Goal: Check status: Check status

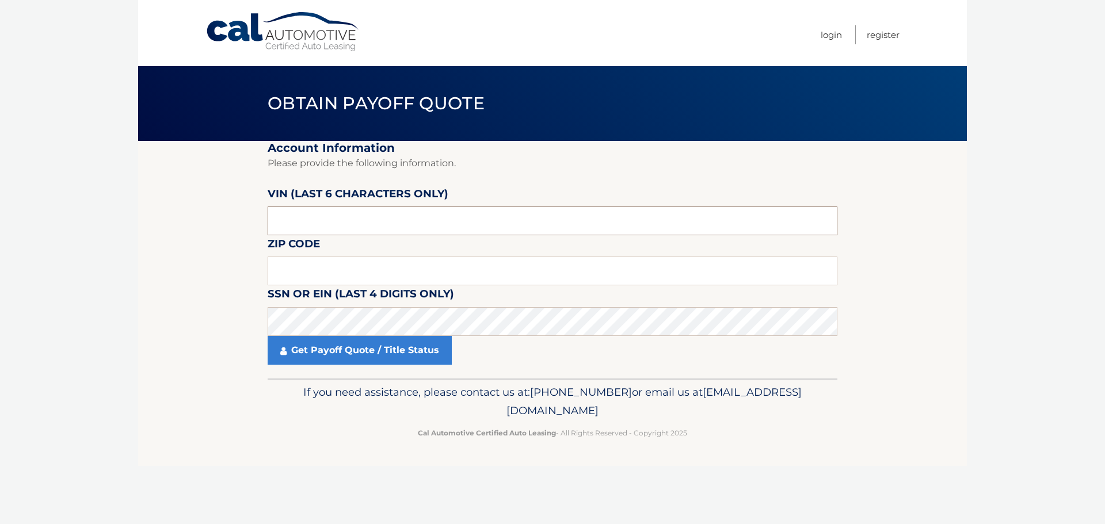
click at [336, 230] on input "text" at bounding box center [553, 221] width 570 height 29
drag, startPoint x: 340, startPoint y: 227, endPoint x: 264, endPoint y: 217, distance: 76.6
click at [264, 217] on section "Account Information Please provide the following information. VIN (last 6 chara…" at bounding box center [552, 260] width 828 height 238
click at [318, 267] on input "text" at bounding box center [553, 271] width 570 height 29
type input "07461"
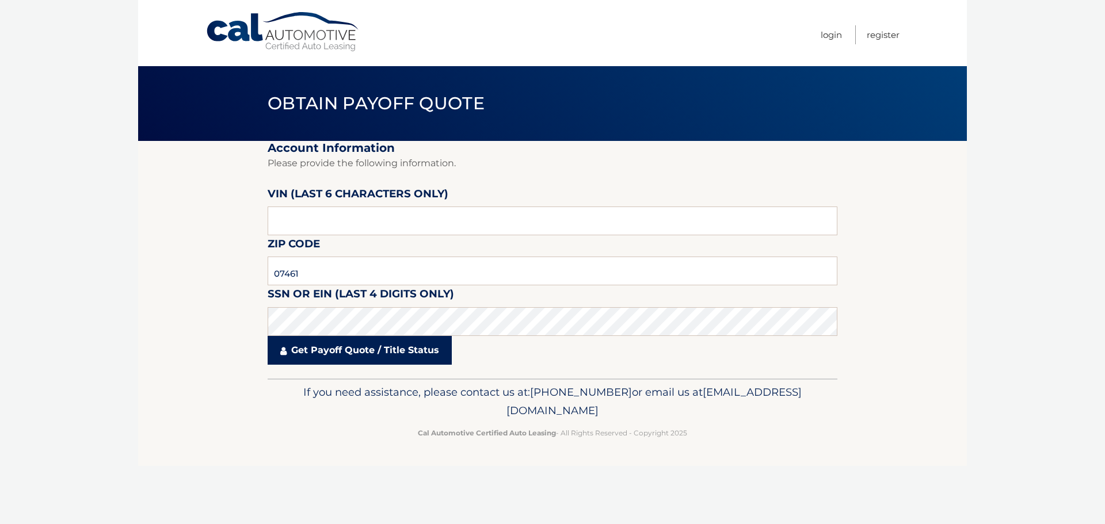
click at [398, 342] on link "Get Payoff Quote / Title Status" at bounding box center [360, 350] width 184 height 29
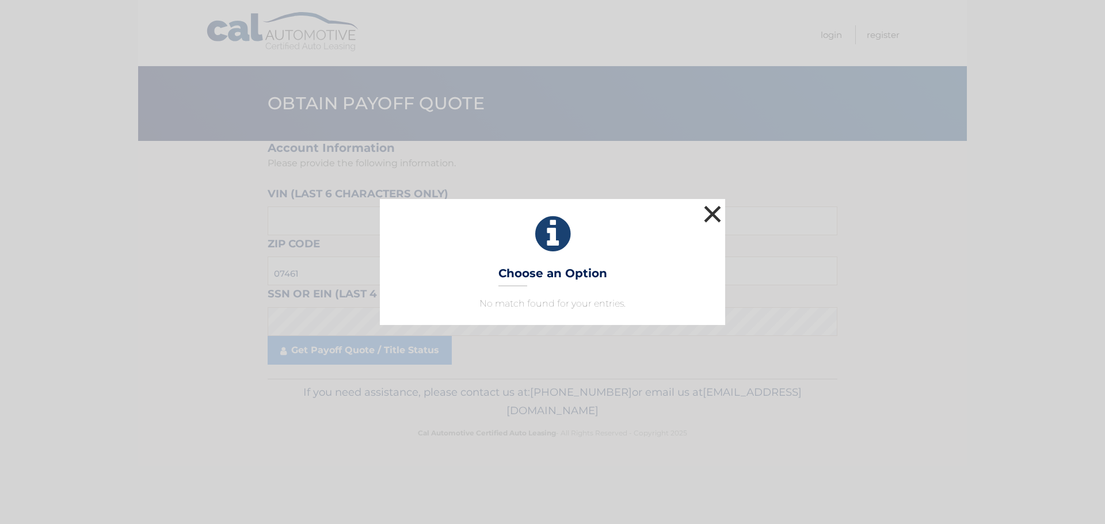
click at [711, 217] on button "×" at bounding box center [712, 213] width 23 height 23
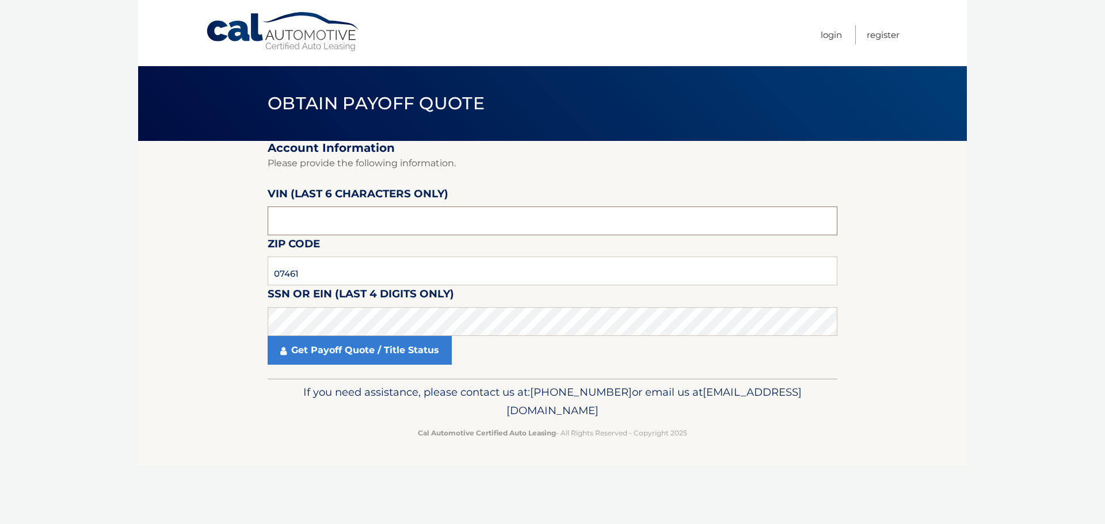
drag, startPoint x: 333, startPoint y: 219, endPoint x: 245, endPoint y: 222, distance: 87.5
click at [245, 222] on section "Account Information Please provide the following information. VIN (last 6 chara…" at bounding box center [552, 260] width 828 height 238
type input "111414"
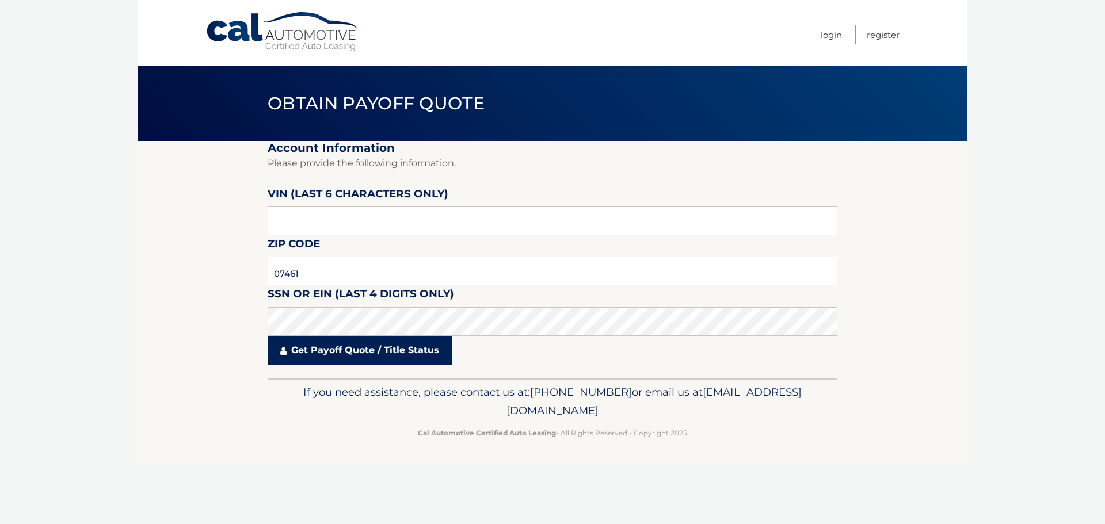
click at [338, 353] on link "Get Payoff Quote / Title Status" at bounding box center [360, 350] width 184 height 29
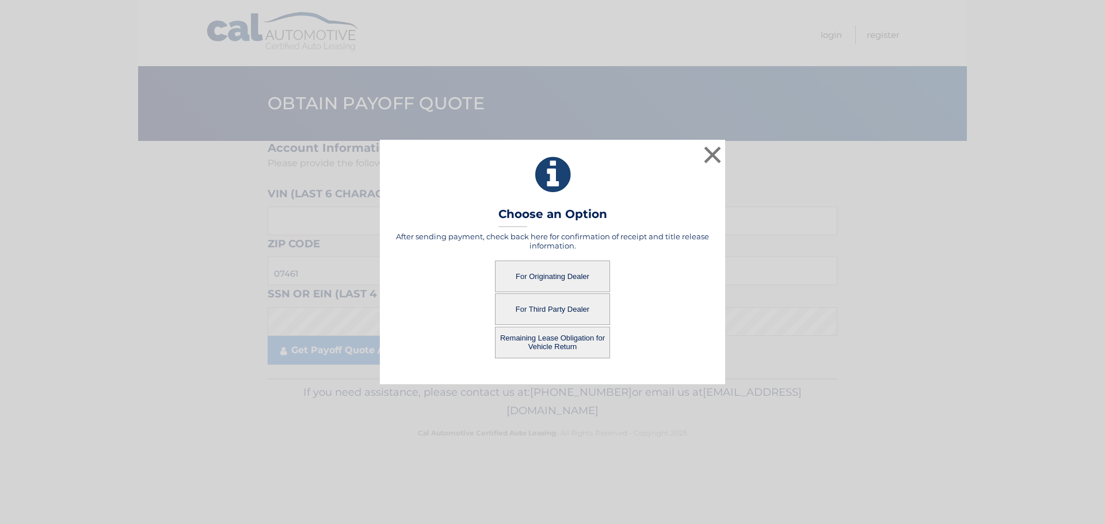
click at [558, 309] on button "For Third Party Dealer" at bounding box center [552, 309] width 115 height 32
click at [570, 307] on button "For Third Party Dealer" at bounding box center [552, 309] width 115 height 32
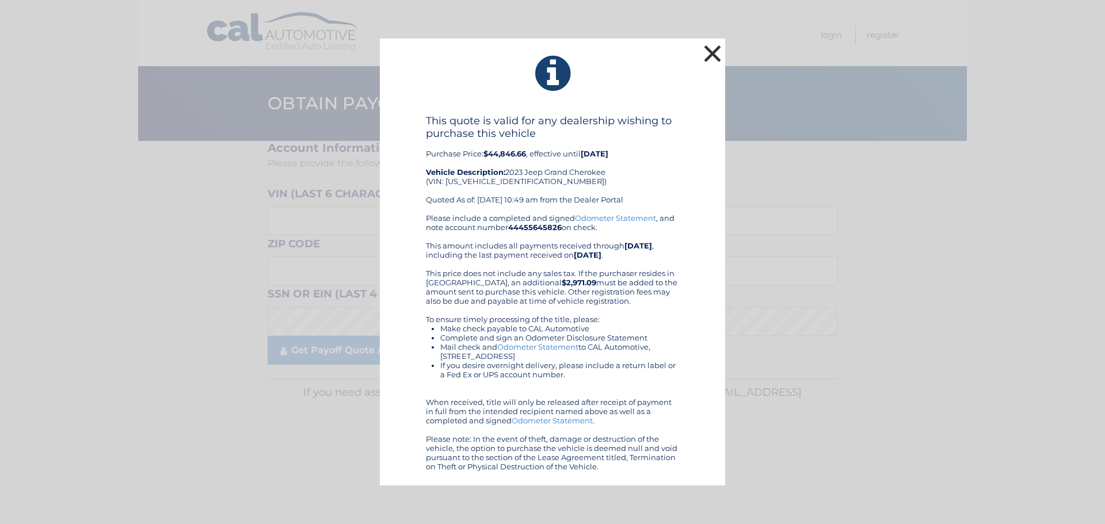
click at [710, 55] on button "×" at bounding box center [712, 53] width 23 height 23
